Goal: Information Seeking & Learning: Learn about a topic

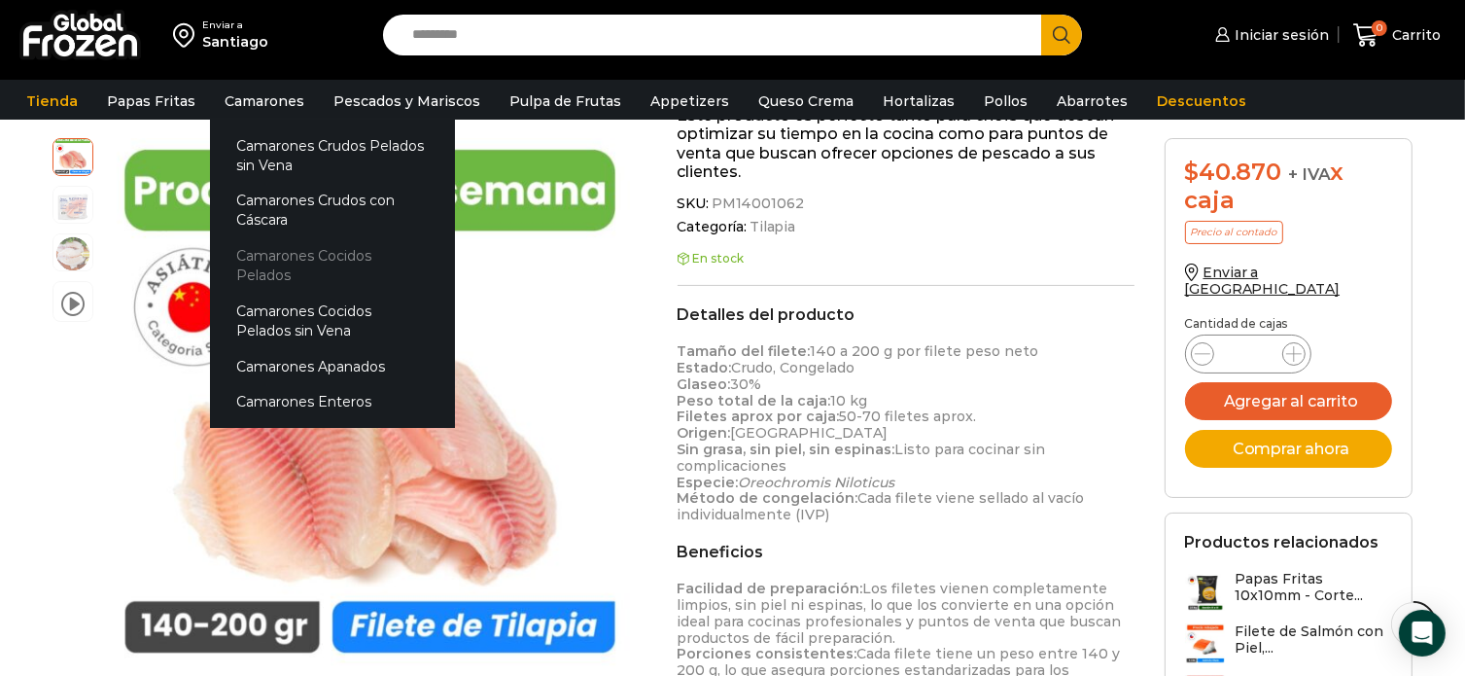
click at [267, 261] on link "Camarones Cocidos Pelados" at bounding box center [332, 265] width 245 height 55
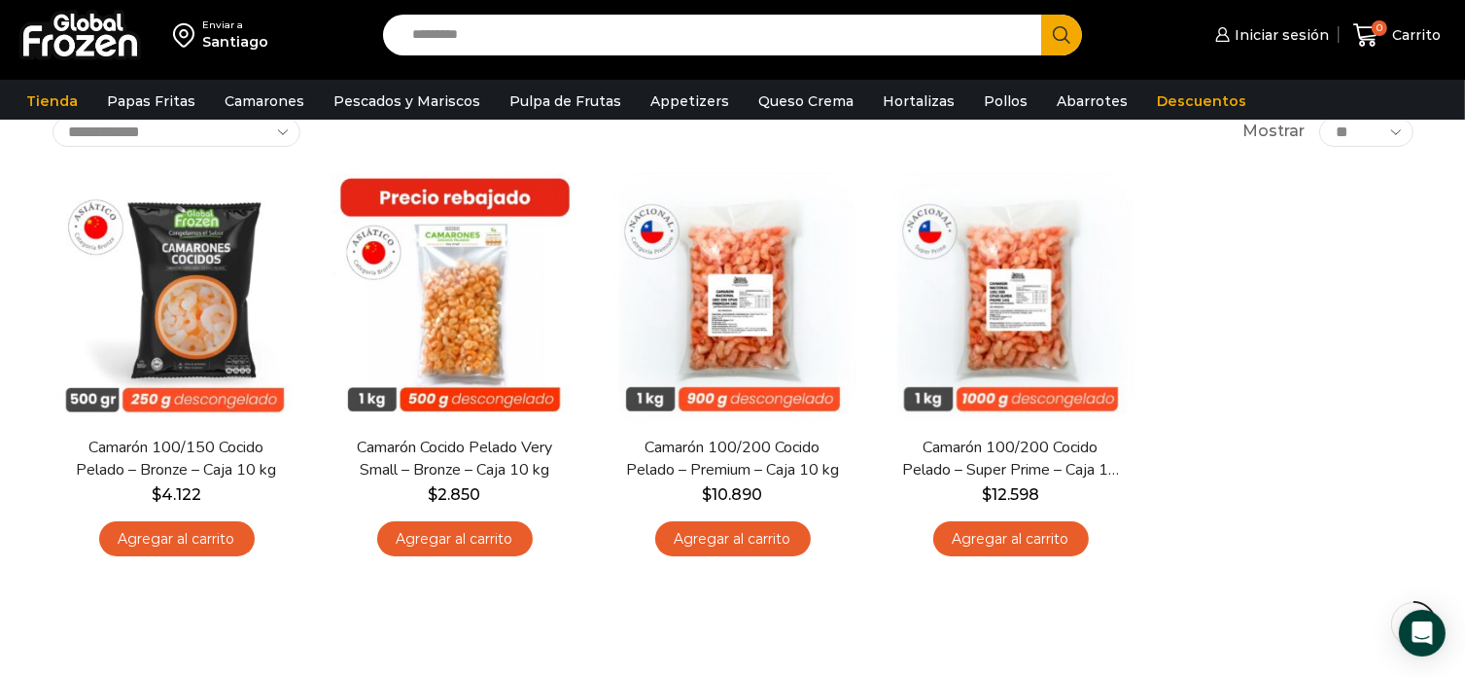
scroll to position [97, 0]
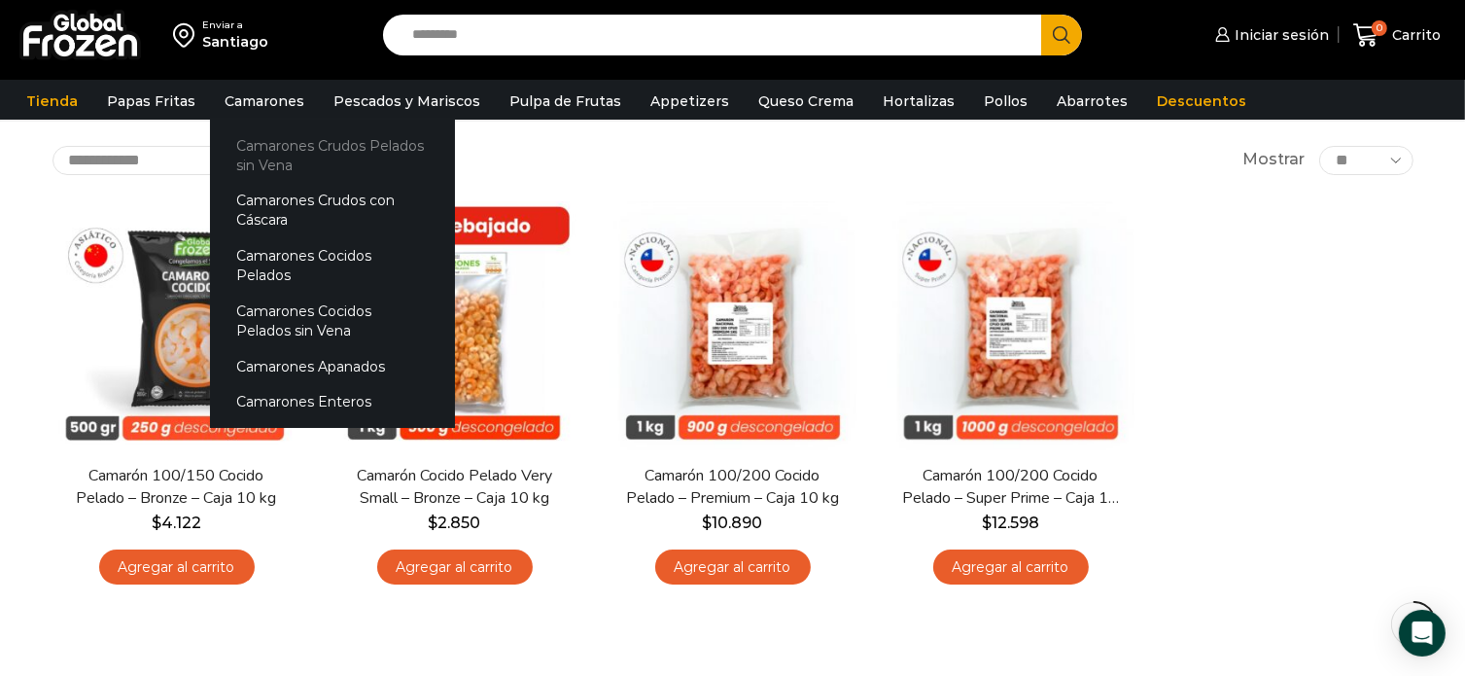
click at [273, 137] on link "Camarones Crudos Pelados sin Vena" at bounding box center [332, 154] width 245 height 55
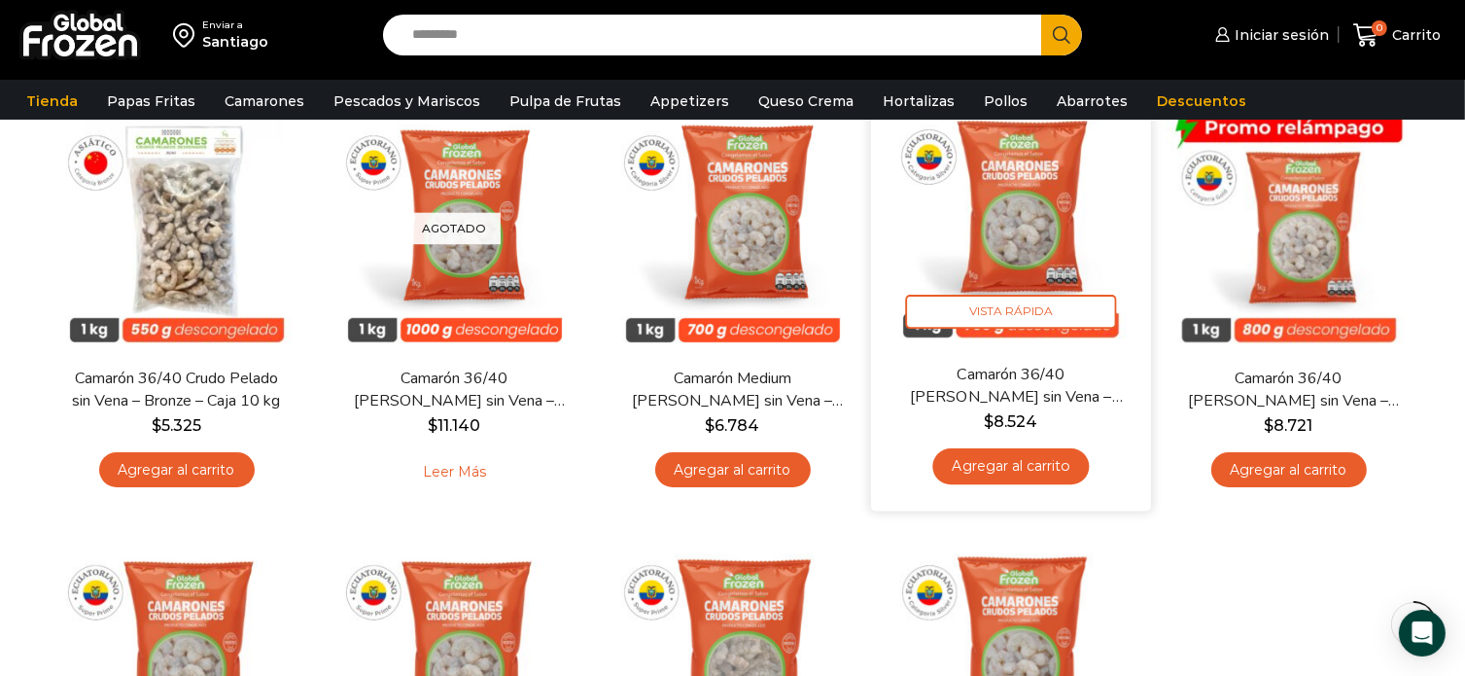
scroll to position [97, 0]
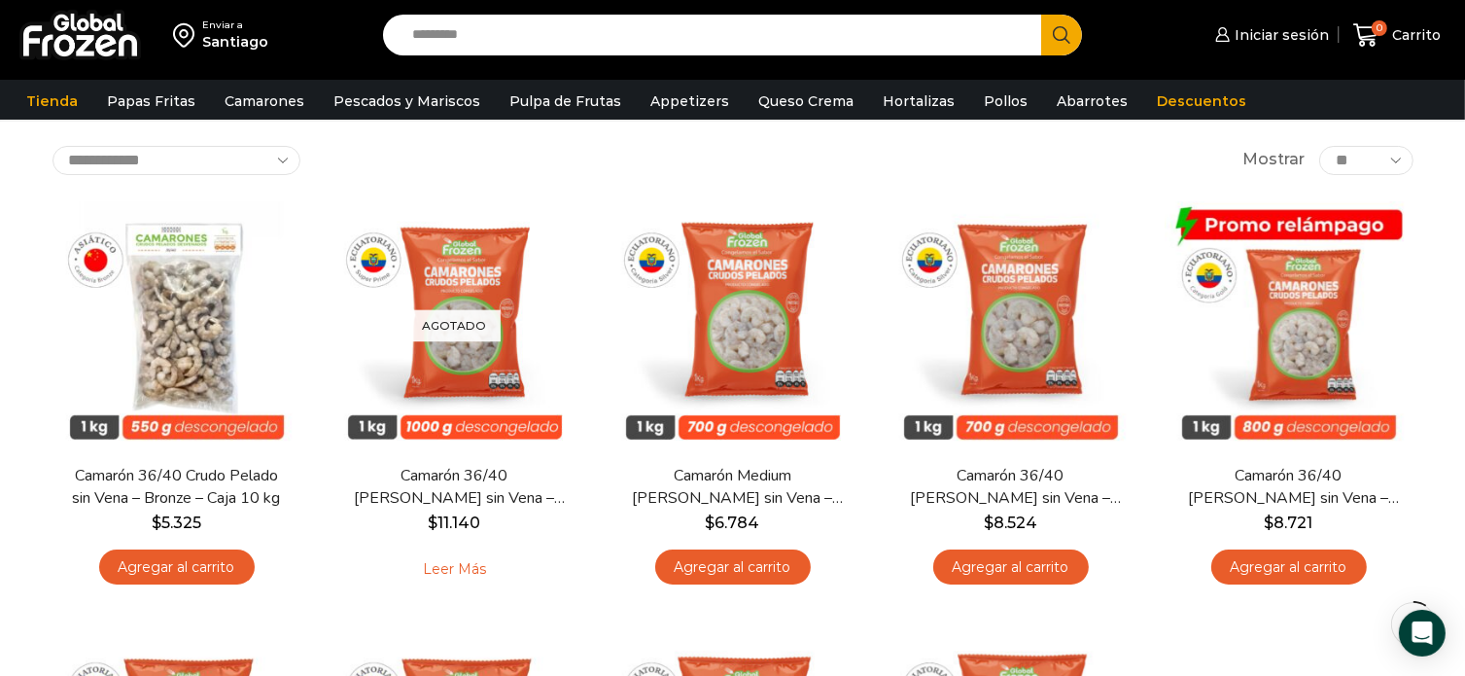
click at [20, 152] on div "Enviar a Santiago Search input Search Iniciar sesión" at bounding box center [732, 553] width 1465 height 1300
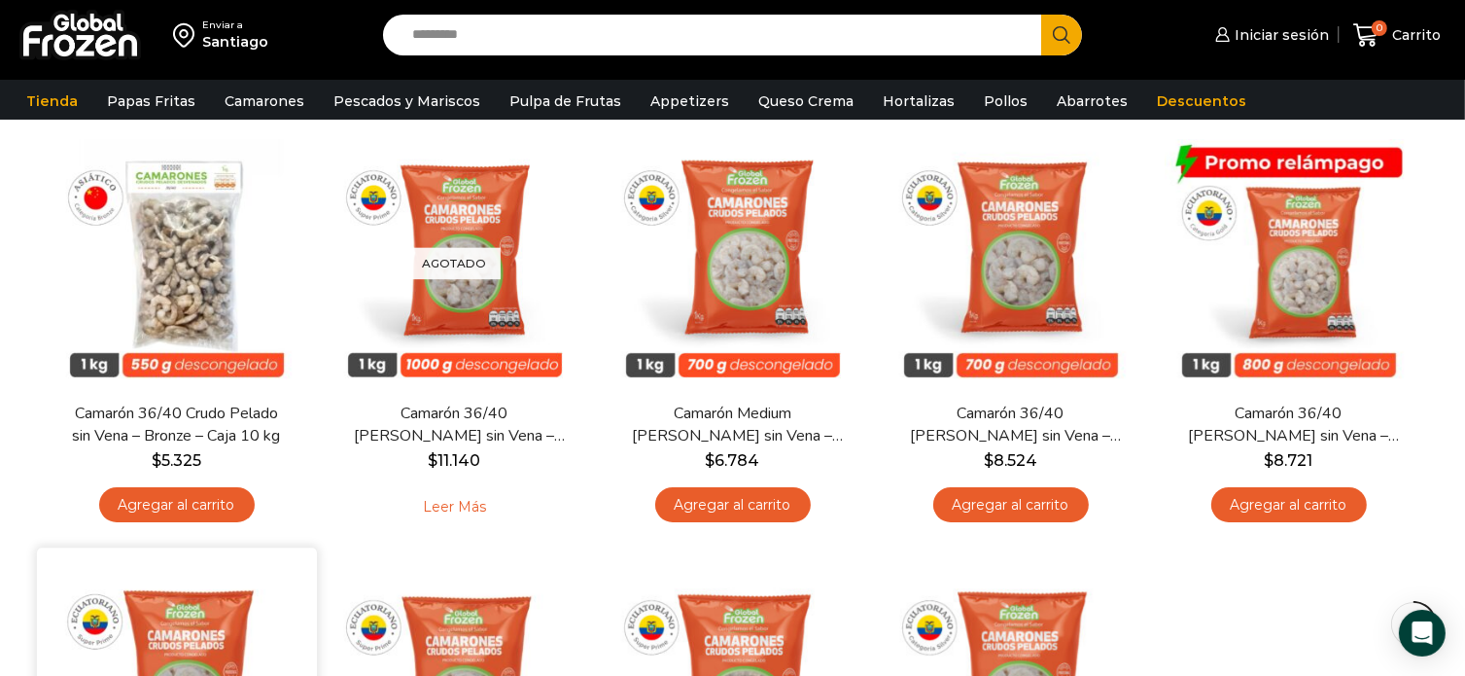
scroll to position [194, 0]
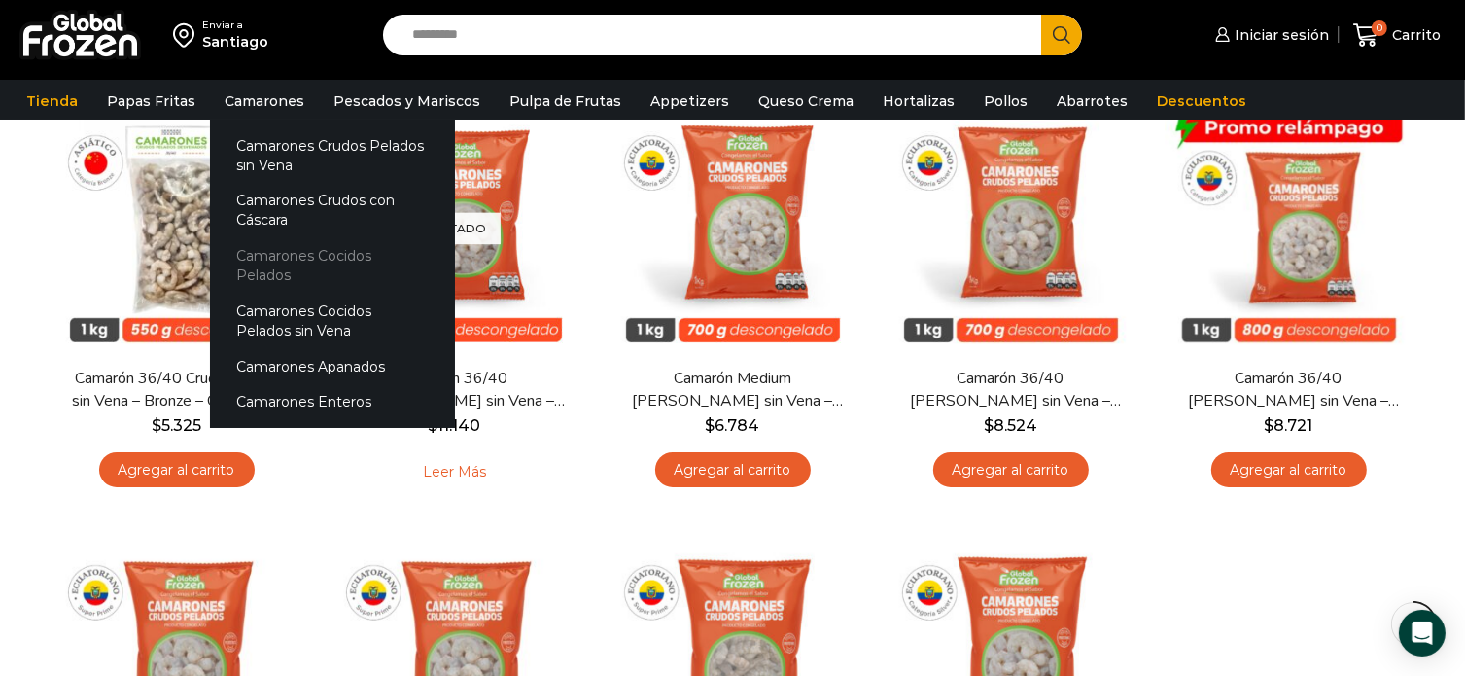
click at [352, 260] on link "Camarones Cocidos Pelados" at bounding box center [332, 265] width 245 height 55
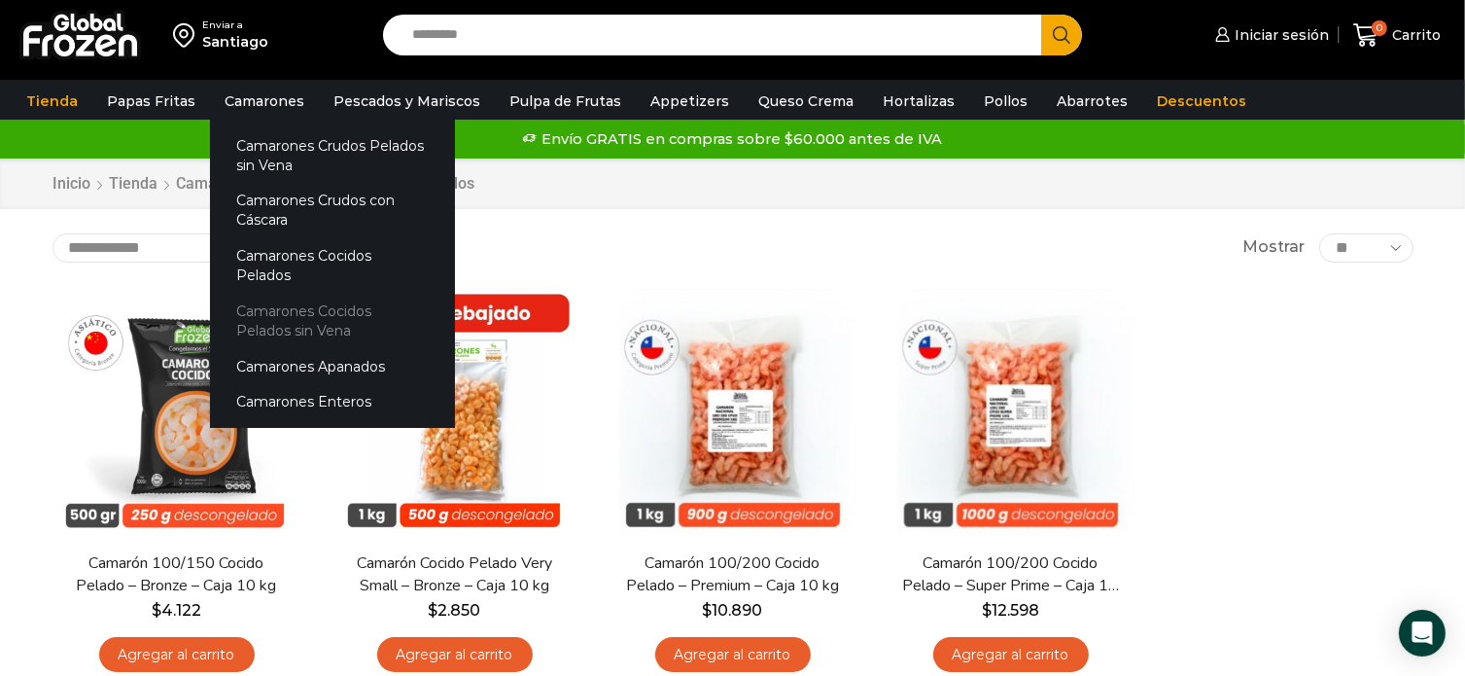
click at [316, 300] on link "Camarones Cocidos Pelados sin Vena" at bounding box center [332, 321] width 245 height 55
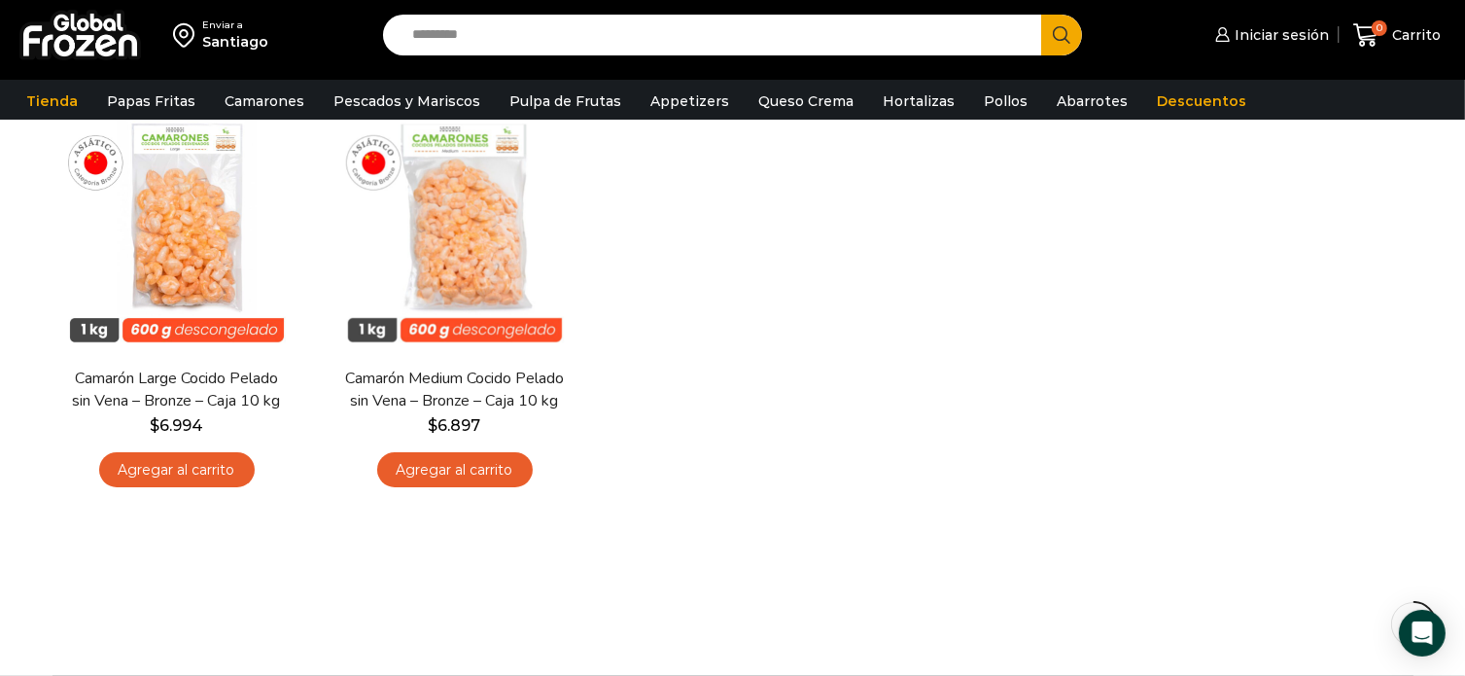
scroll to position [97, 0]
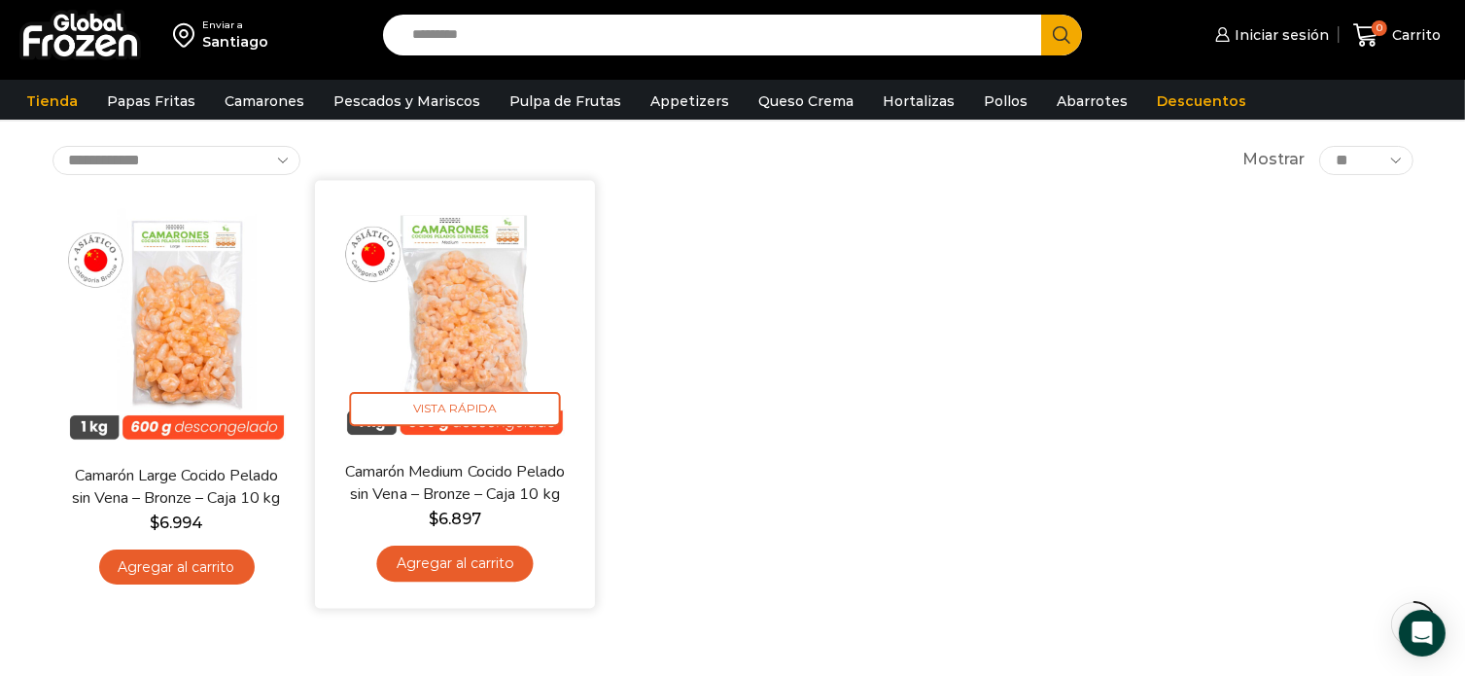
click at [463, 307] on img at bounding box center [455, 319] width 251 height 251
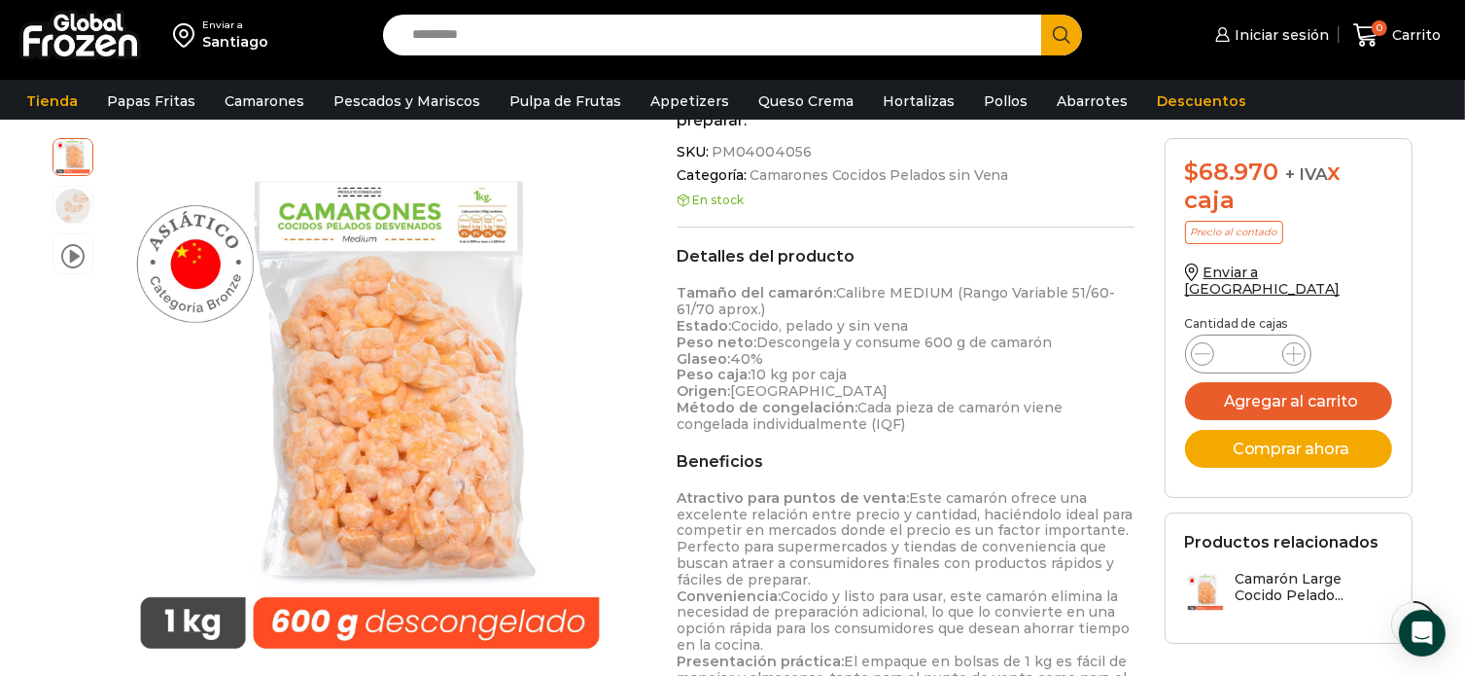
scroll to position [486, 0]
